Goal: Transaction & Acquisition: Purchase product/service

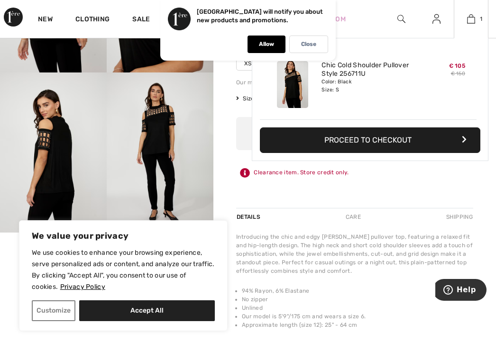
click at [341, 147] on button "Proceed to Checkout" at bounding box center [370, 141] width 221 height 26
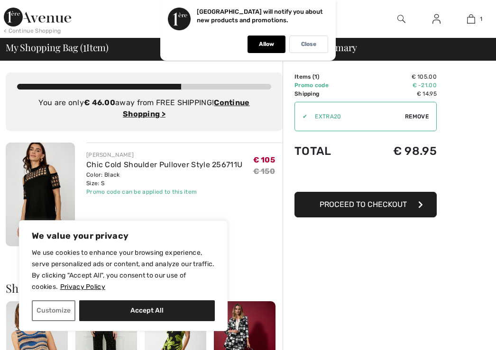
click at [411, 114] on span "Remove" at bounding box center [417, 116] width 24 height 9
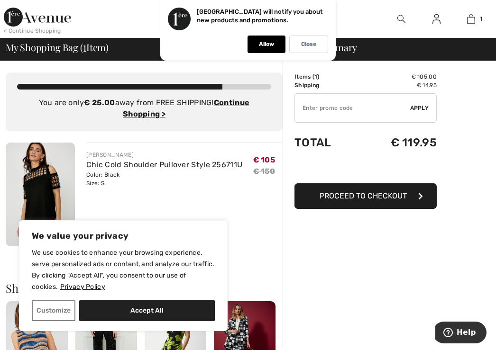
paste input "EXTRA15"
type input "EXTRA15"
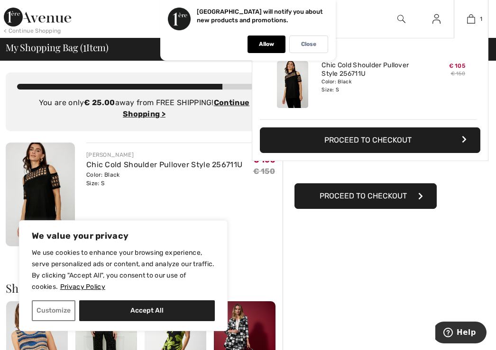
click at [387, 139] on button "Proceed to Checkout" at bounding box center [370, 141] width 221 height 26
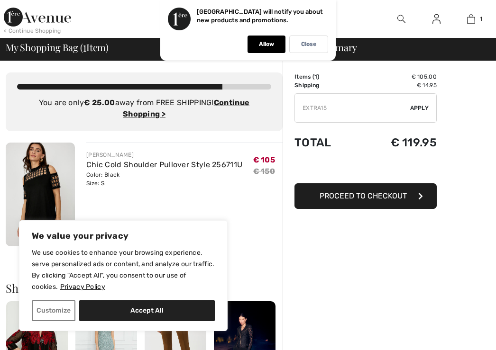
type input "EXTRA15"
click at [423, 111] on span "Apply" at bounding box center [419, 108] width 19 height 9
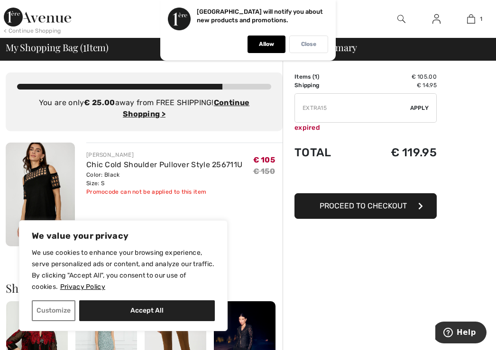
click at [297, 46] on div "Close" at bounding box center [308, 45] width 39 height 18
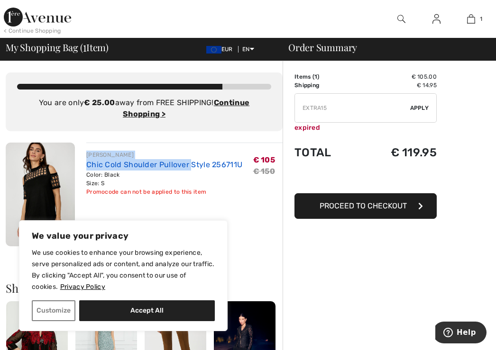
drag, startPoint x: 81, startPoint y: 158, endPoint x: 190, endPoint y: 164, distance: 109.2
click at [190, 164] on div "FRANK LYMAN Chic Cold Shoulder Pullover Style 256711U Color: Black Size: S Fina…" at bounding box center [179, 196] width 208 height 106
copy div "FRANK LYMAN Chic Cold Shoulder Pullover"
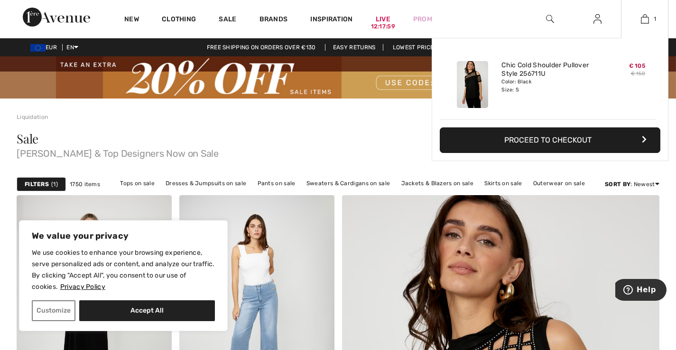
click at [496, 138] on button "Proceed to Checkout" at bounding box center [550, 141] width 221 height 26
